Goal: Find specific page/section: Find specific page/section

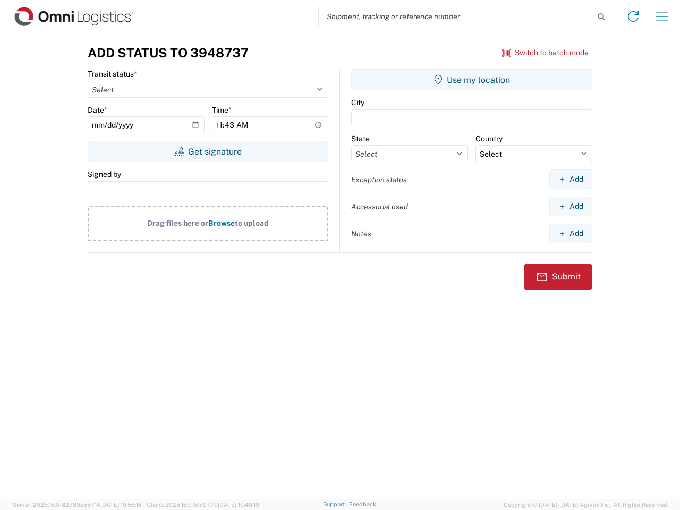
click at [456, 16] on input "search" at bounding box center [456, 16] width 275 height 20
click at [601, 17] on icon at bounding box center [601, 17] width 15 height 15
click at [633, 16] on icon at bounding box center [633, 16] width 17 height 17
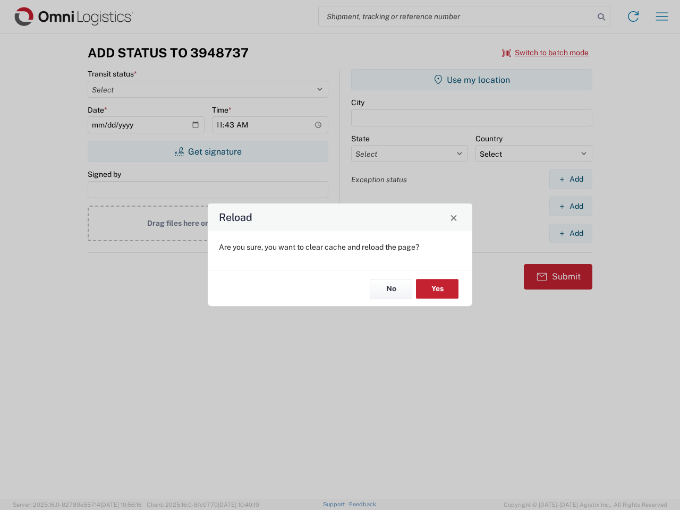
click at [662, 16] on div "Reload Are you sure, you want to clear cache and reload the page? No Yes" at bounding box center [340, 255] width 680 height 510
click at [545, 53] on div "Reload Are you sure, you want to clear cache and reload the page? No Yes" at bounding box center [340, 255] width 680 height 510
click at [208, 151] on div "Reload Are you sure, you want to clear cache and reload the page? No Yes" at bounding box center [340, 255] width 680 height 510
click at [472, 80] on div "Reload Are you sure, you want to clear cache and reload the page? No Yes" at bounding box center [340, 255] width 680 height 510
click at [570, 179] on div "Reload Are you sure, you want to clear cache and reload the page? No Yes" at bounding box center [340, 255] width 680 height 510
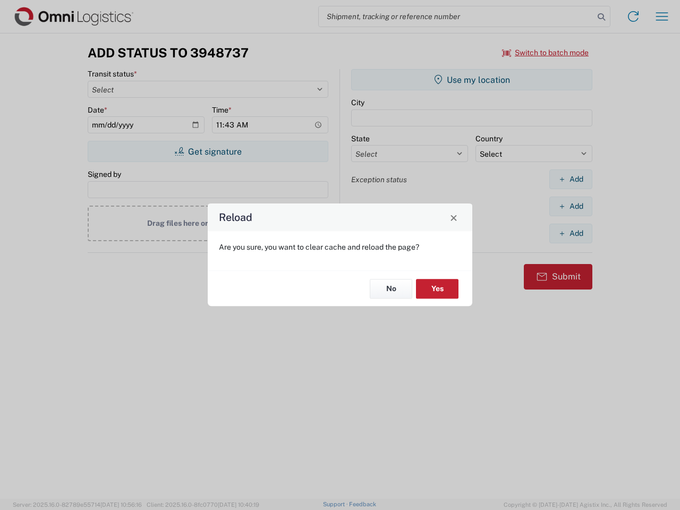
click at [570, 206] on div "Reload Are you sure, you want to clear cache and reload the page? No Yes" at bounding box center [340, 255] width 680 height 510
click at [570, 233] on div "Reload Are you sure, you want to clear cache and reload the page? No Yes" at bounding box center [340, 255] width 680 height 510
